Goal: Check status: Check status

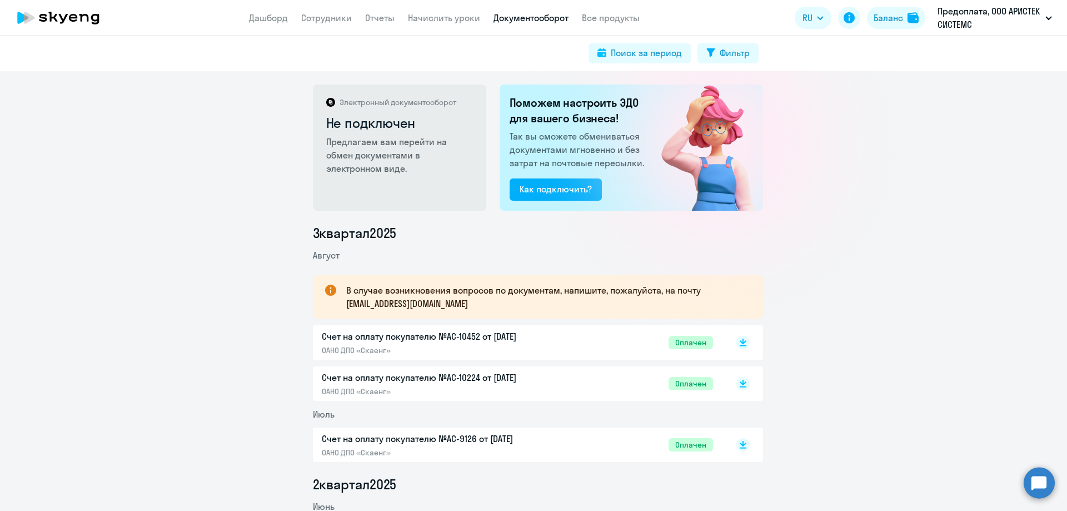
scroll to position [56, 0]
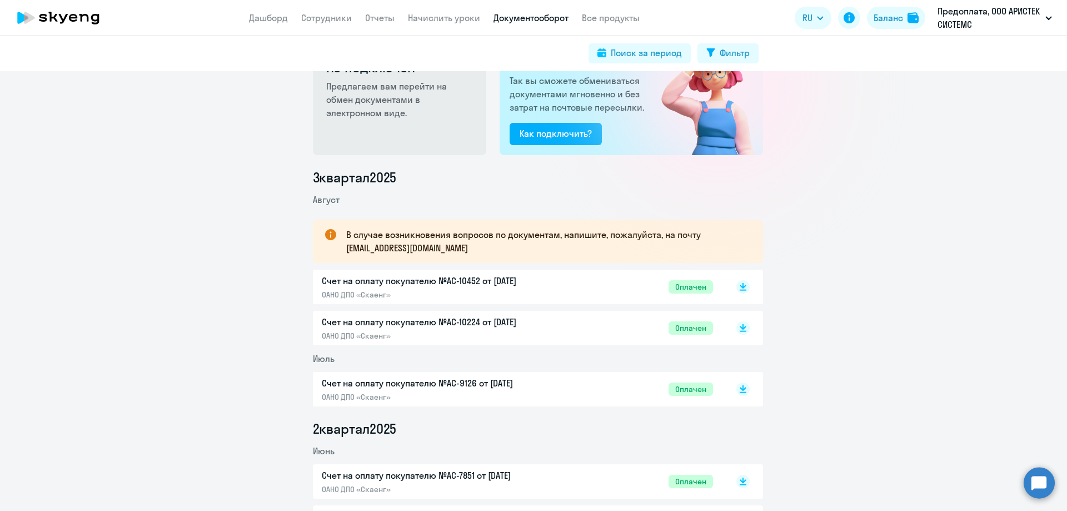
click at [383, 326] on p "Счет на оплату покупателю №AC-10224 от [DATE]" at bounding box center [438, 321] width 233 height 13
click at [404, 281] on p "Счет на оплату покупателю №AC-10452 от [DATE]" at bounding box center [438, 280] width 233 height 13
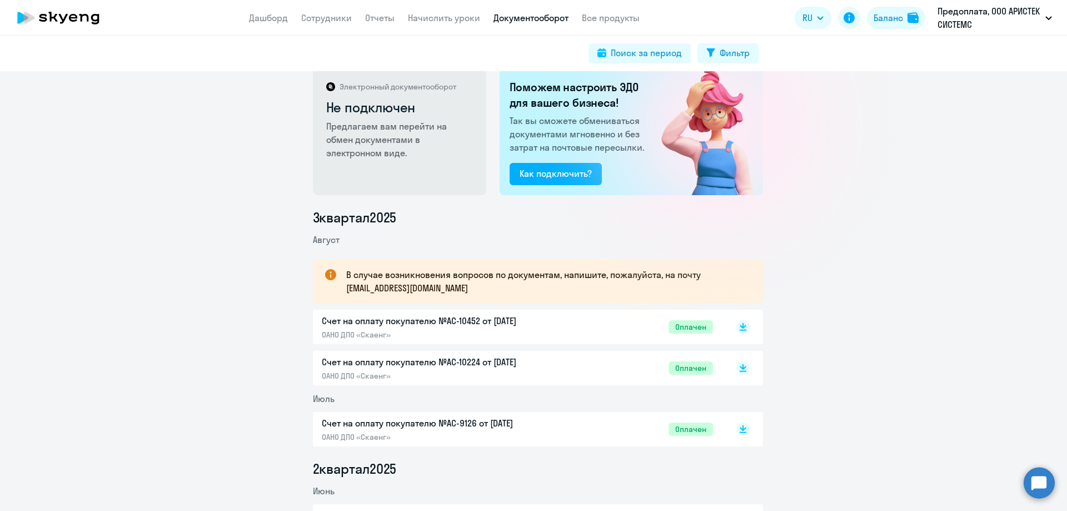
scroll to position [0, 0]
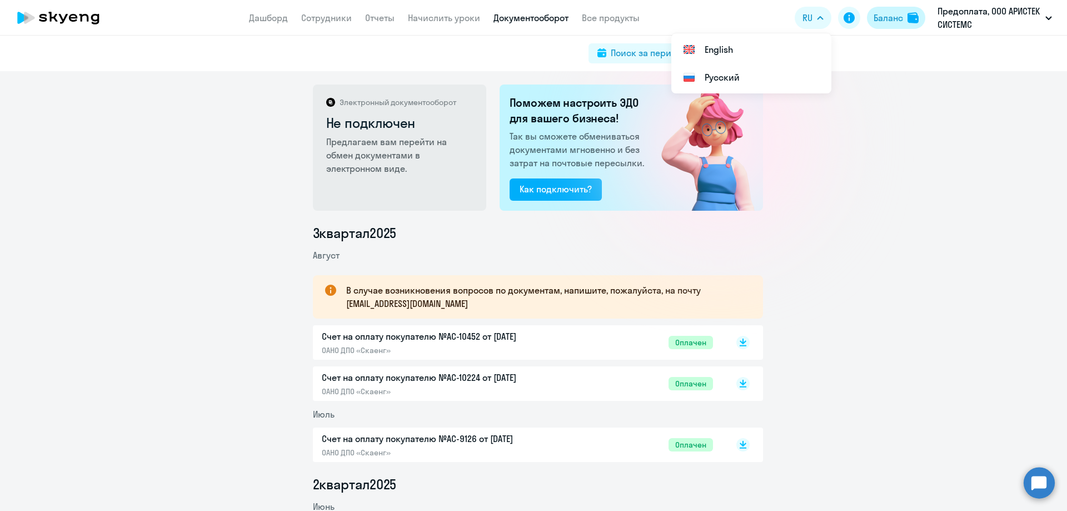
click at [893, 19] on div "Баланс" at bounding box center [888, 17] width 29 height 13
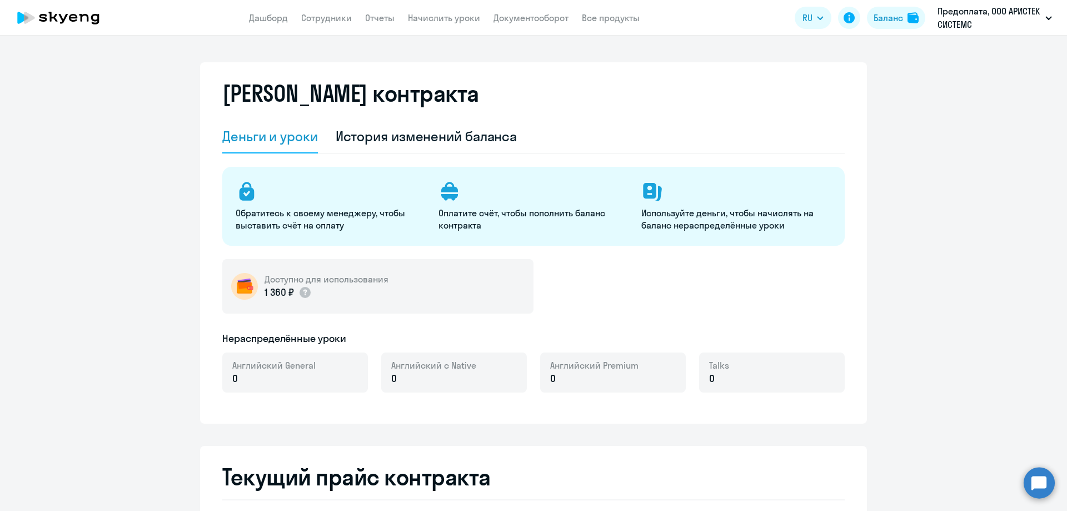
select select "english_adult_not_native_speaker"
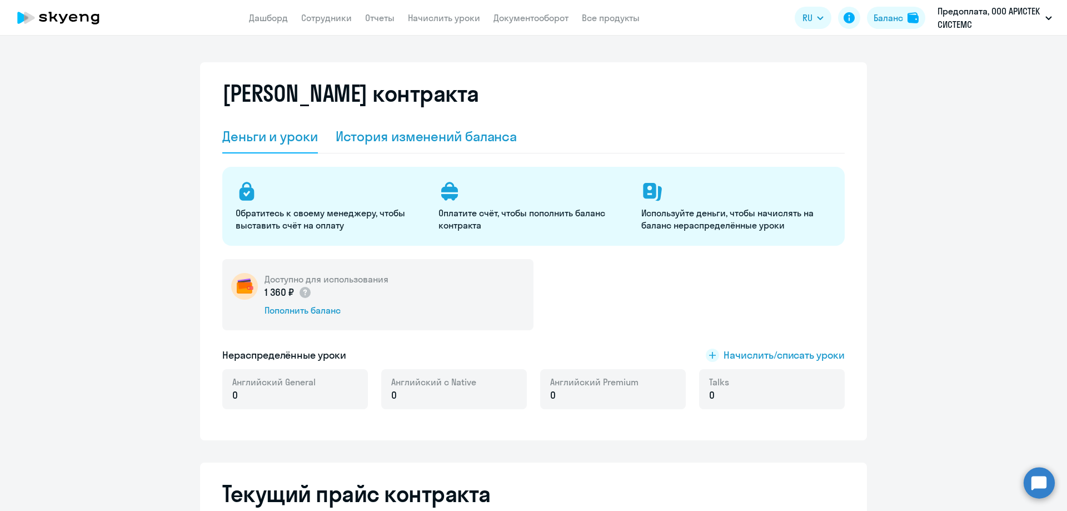
click at [407, 138] on div "История изменений баланса" at bounding box center [427, 136] width 182 height 18
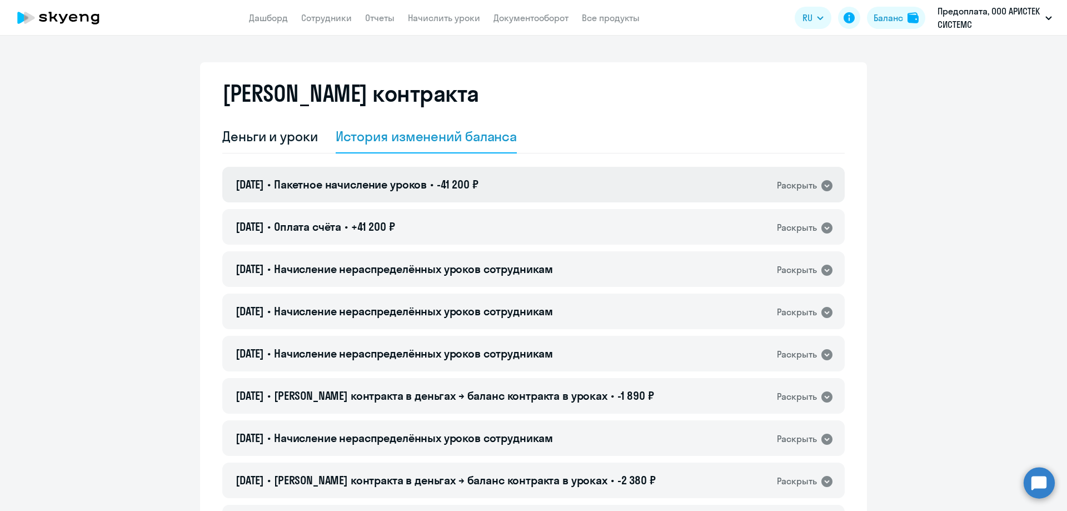
click at [821, 187] on icon at bounding box center [826, 185] width 11 height 11
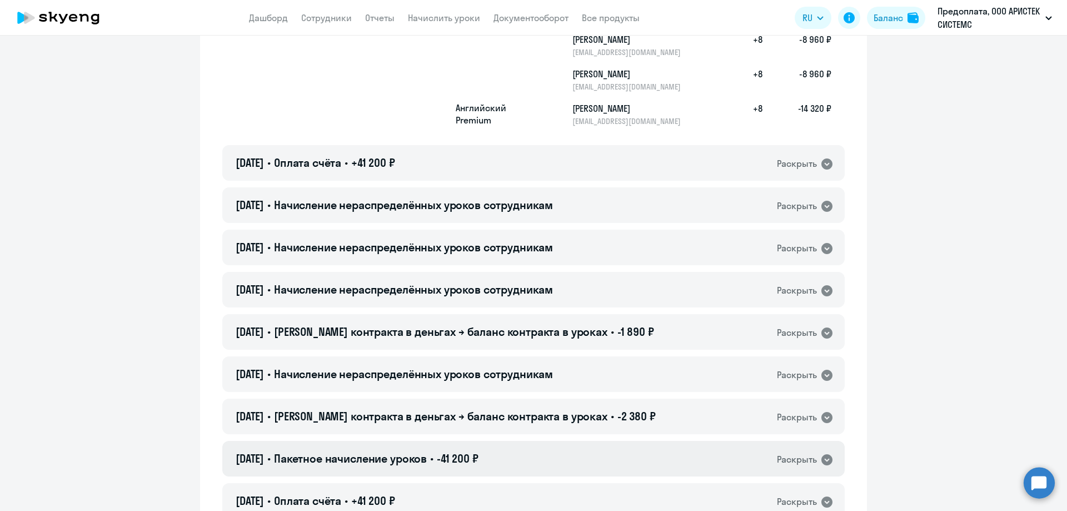
scroll to position [222, 0]
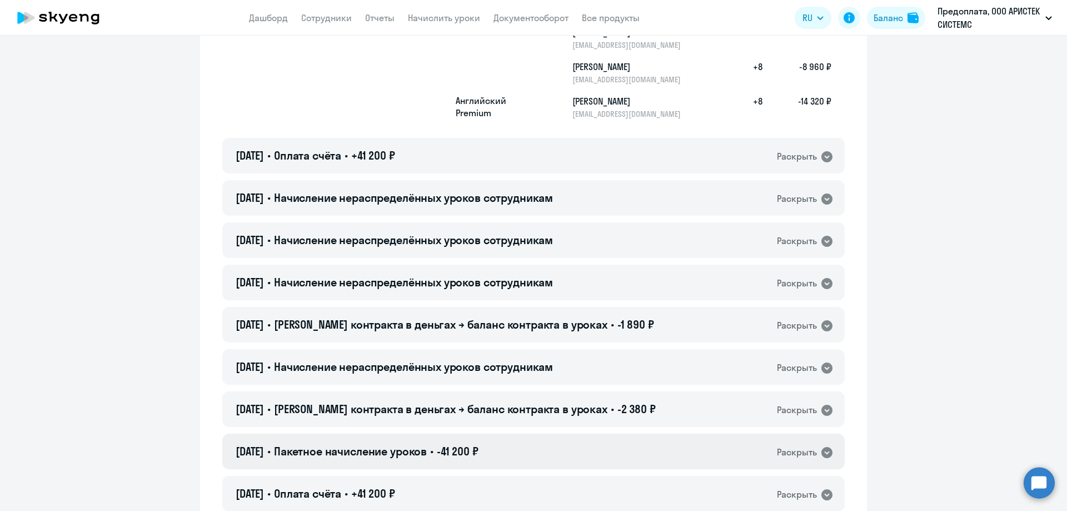
click at [492, 463] on div "[DATE] • Пакетное начисление уроков • -41 200 ₽ Раскрыть" at bounding box center [533, 452] width 622 height 36
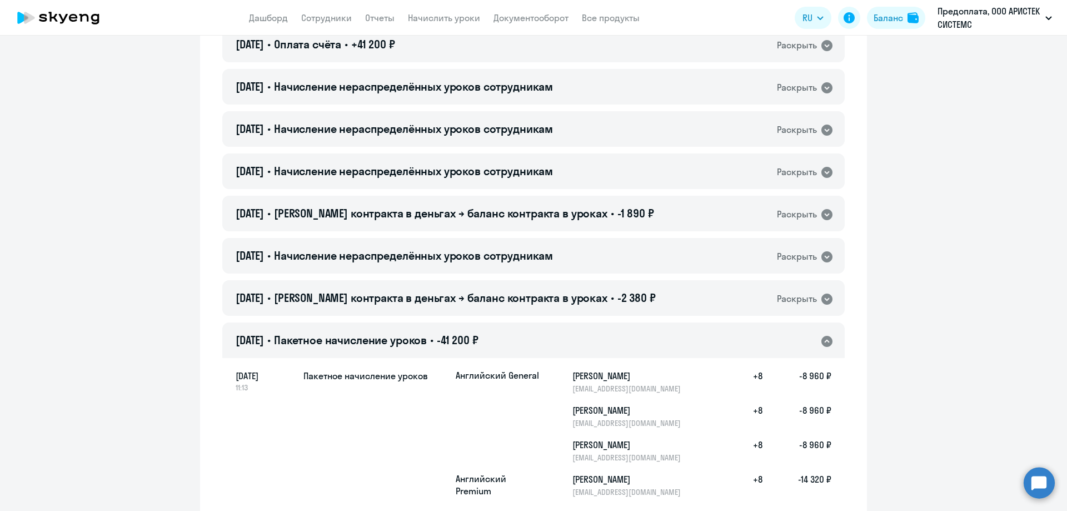
scroll to position [389, 0]
